Goal: Transaction & Acquisition: Book appointment/travel/reservation

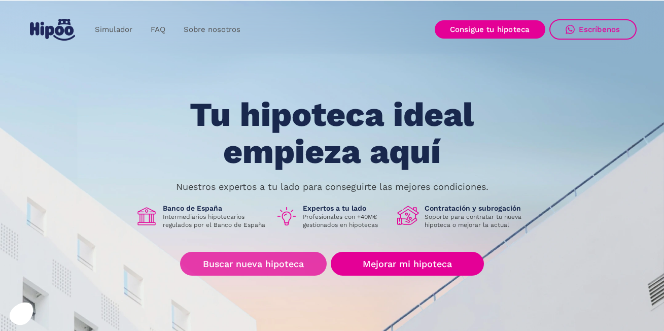
click at [283, 270] on link "Buscar nueva hipoteca" at bounding box center [253, 264] width 147 height 24
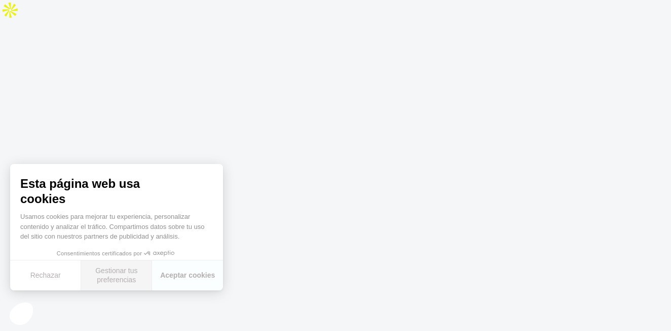
click at [131, 276] on button "Gestionar tus preferencias" at bounding box center [116, 275] width 71 height 30
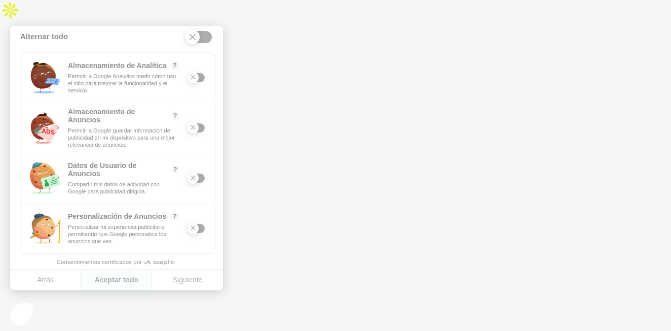
scroll to position [136, 0]
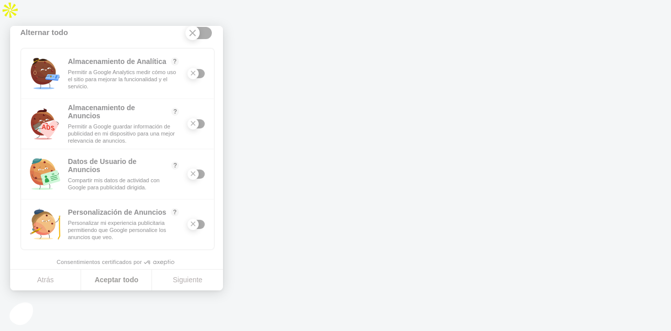
click at [129, 278] on button "Aceptar todo" at bounding box center [116, 279] width 71 height 21
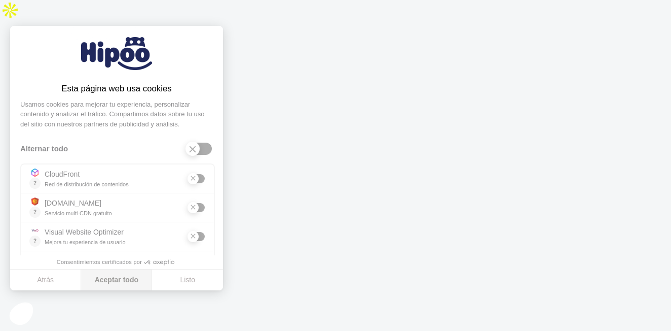
click at [119, 284] on button "Aceptar todo" at bounding box center [116, 279] width 71 height 21
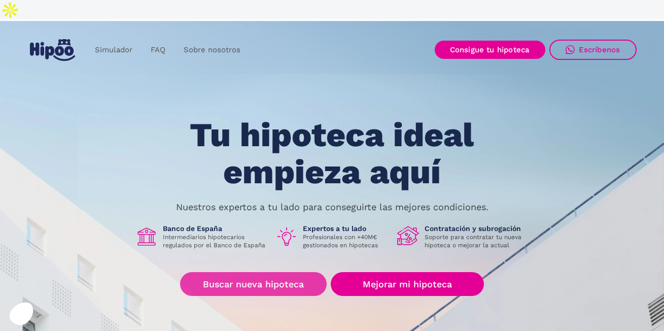
click at [273, 272] on link "Buscar nueva hipoteca" at bounding box center [253, 284] width 147 height 24
